Goal: Information Seeking & Learning: Learn about a topic

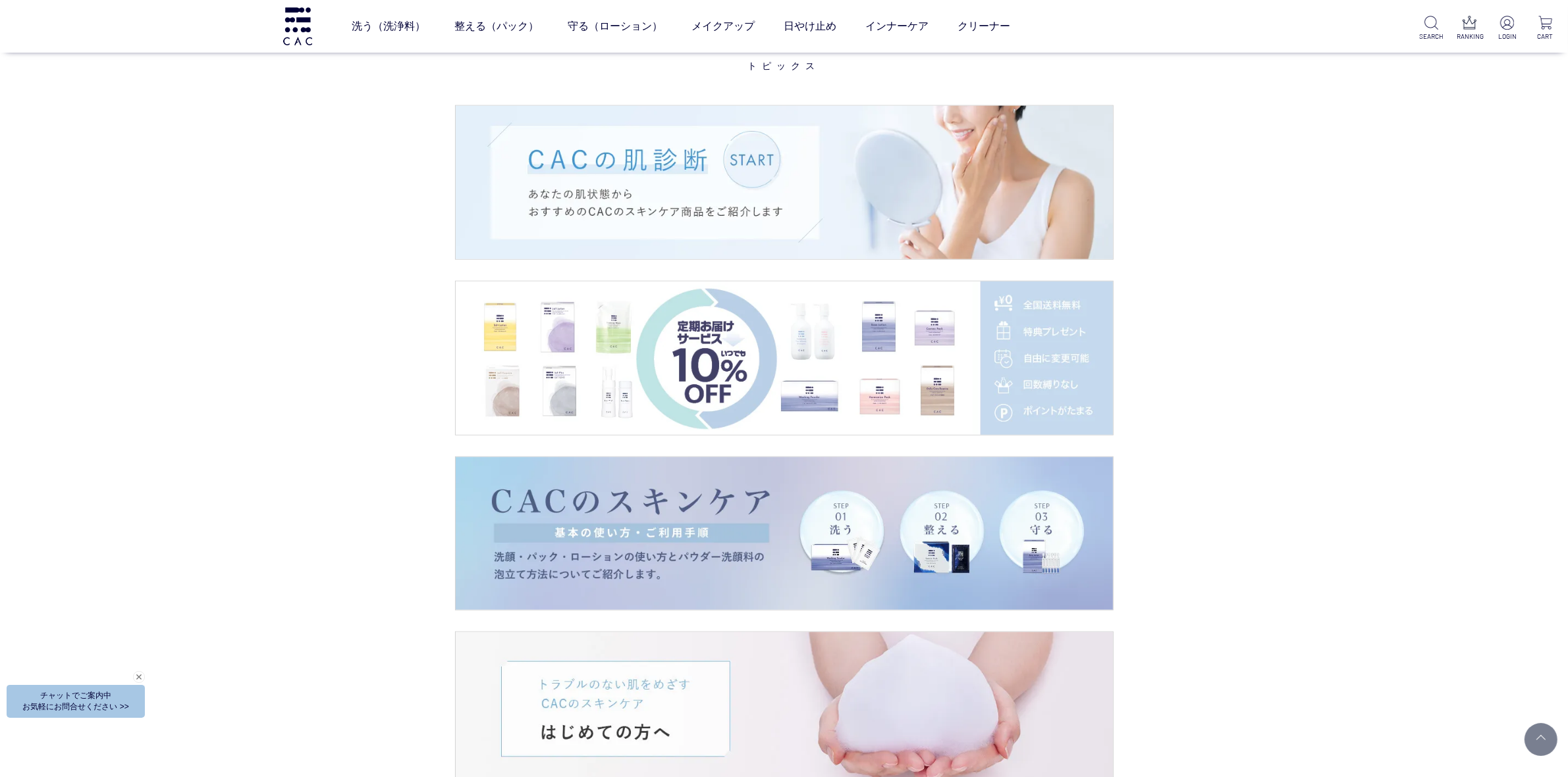
scroll to position [2304, 0]
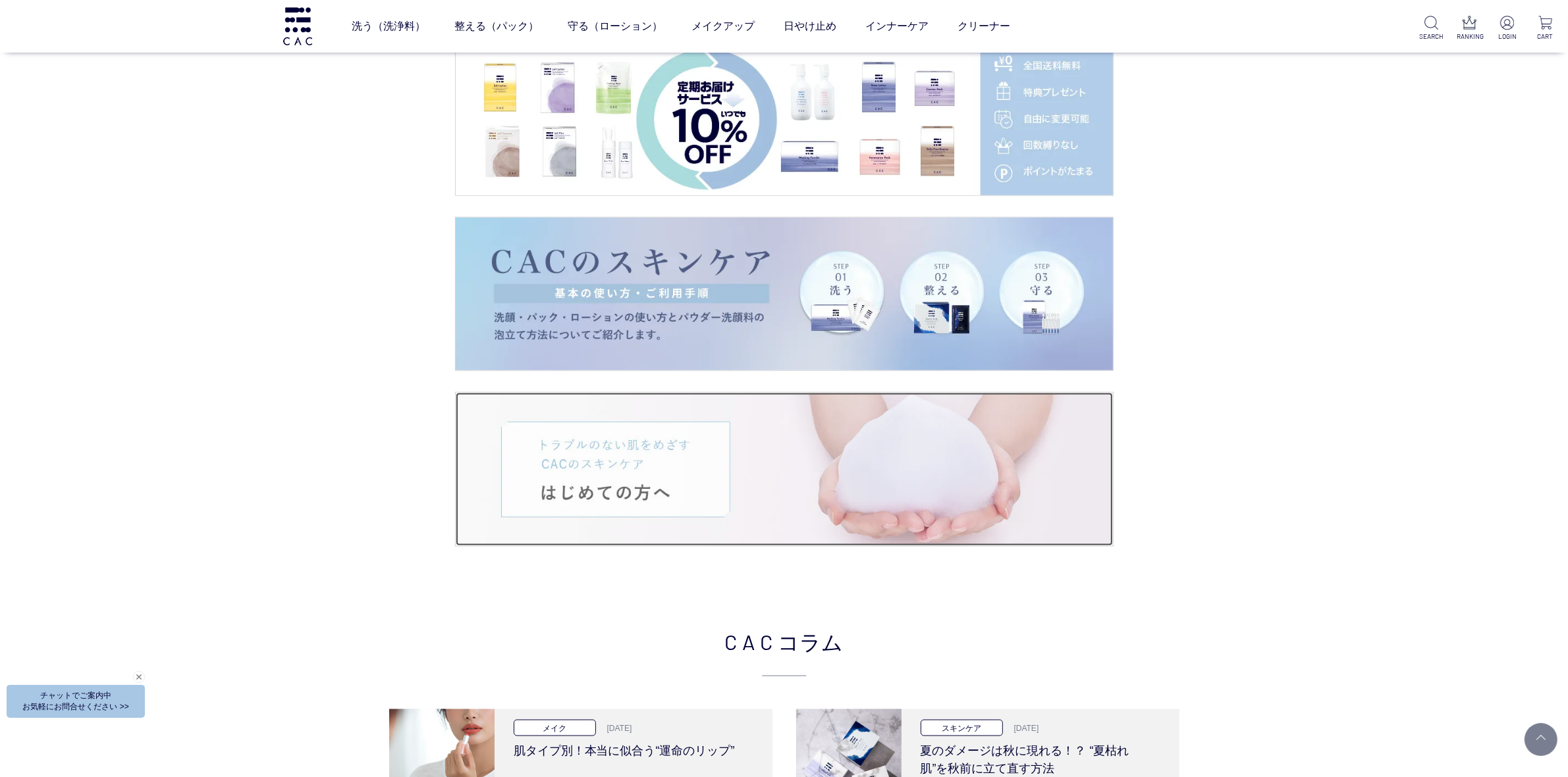
click at [580, 468] on img at bounding box center [785, 469] width 658 height 154
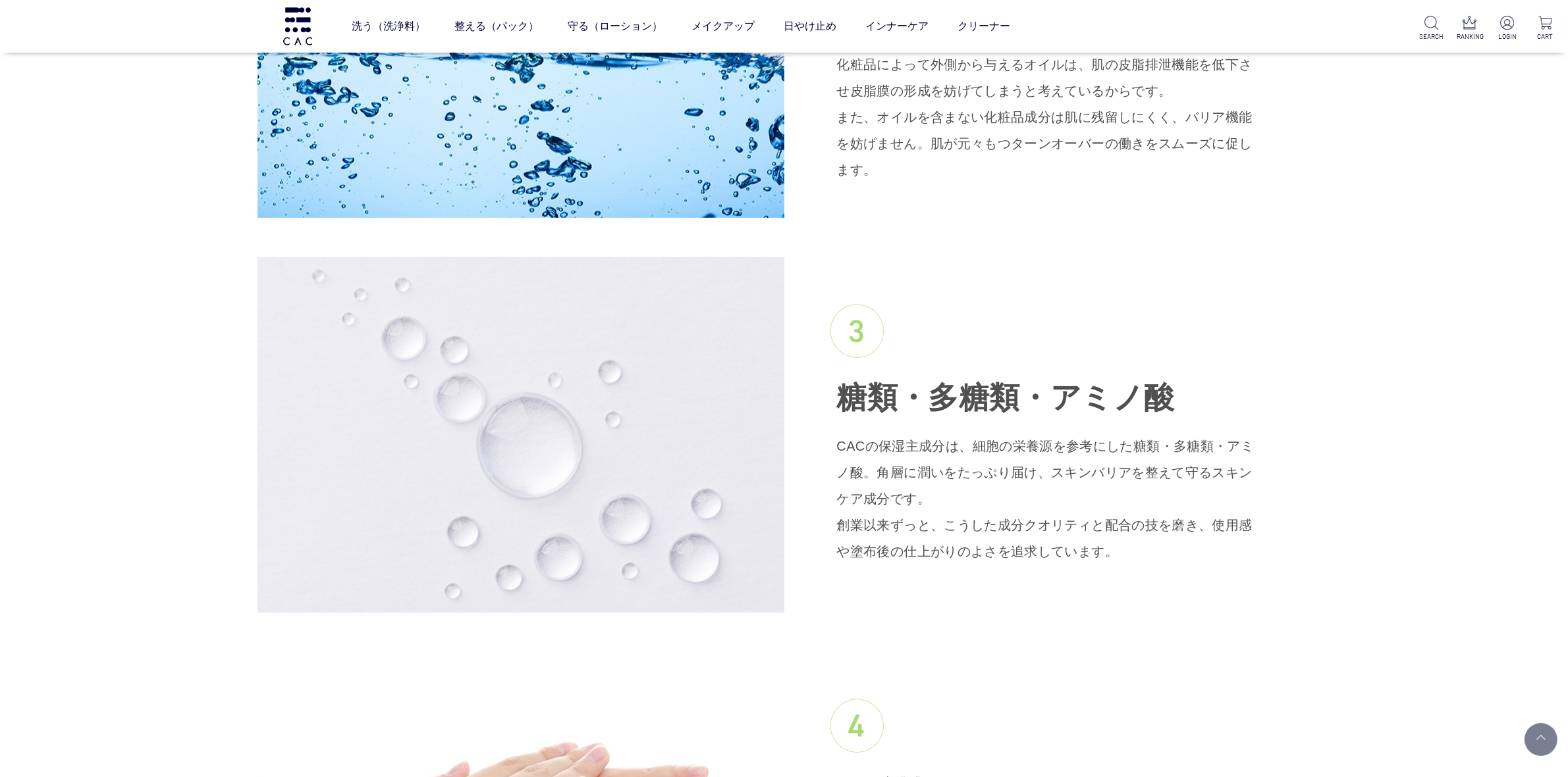
scroll to position [2057, 0]
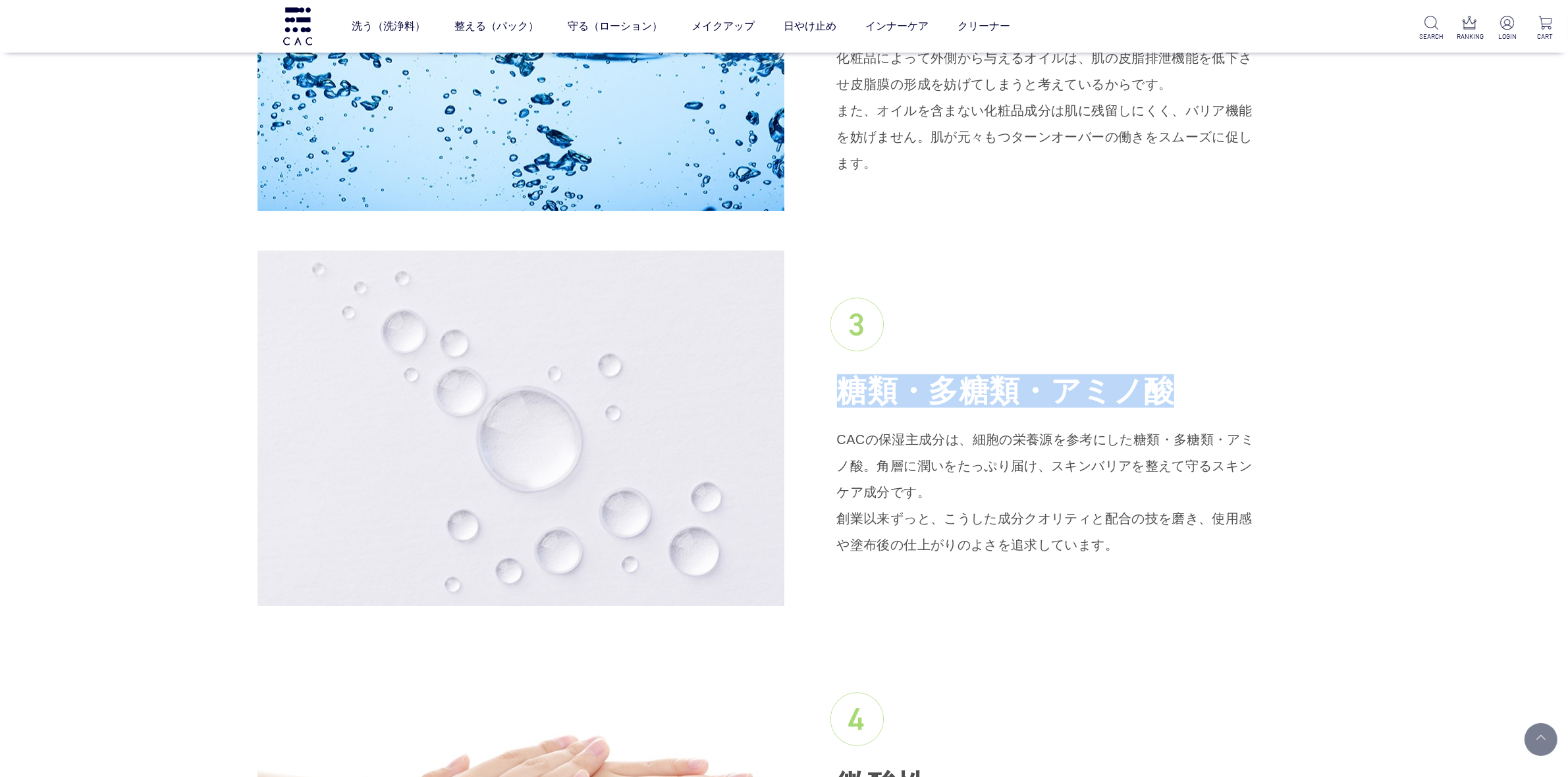
drag, startPoint x: 840, startPoint y: 369, endPoint x: 1114, endPoint y: 359, distance: 274.2
click at [1114, 374] on span "糖類・多糖類・ アミノ酸" at bounding box center [1005, 391] width 338 height 34
copy span "糖類・多糖類・ アミノ酸"
